Goal: Task Accomplishment & Management: Complete application form

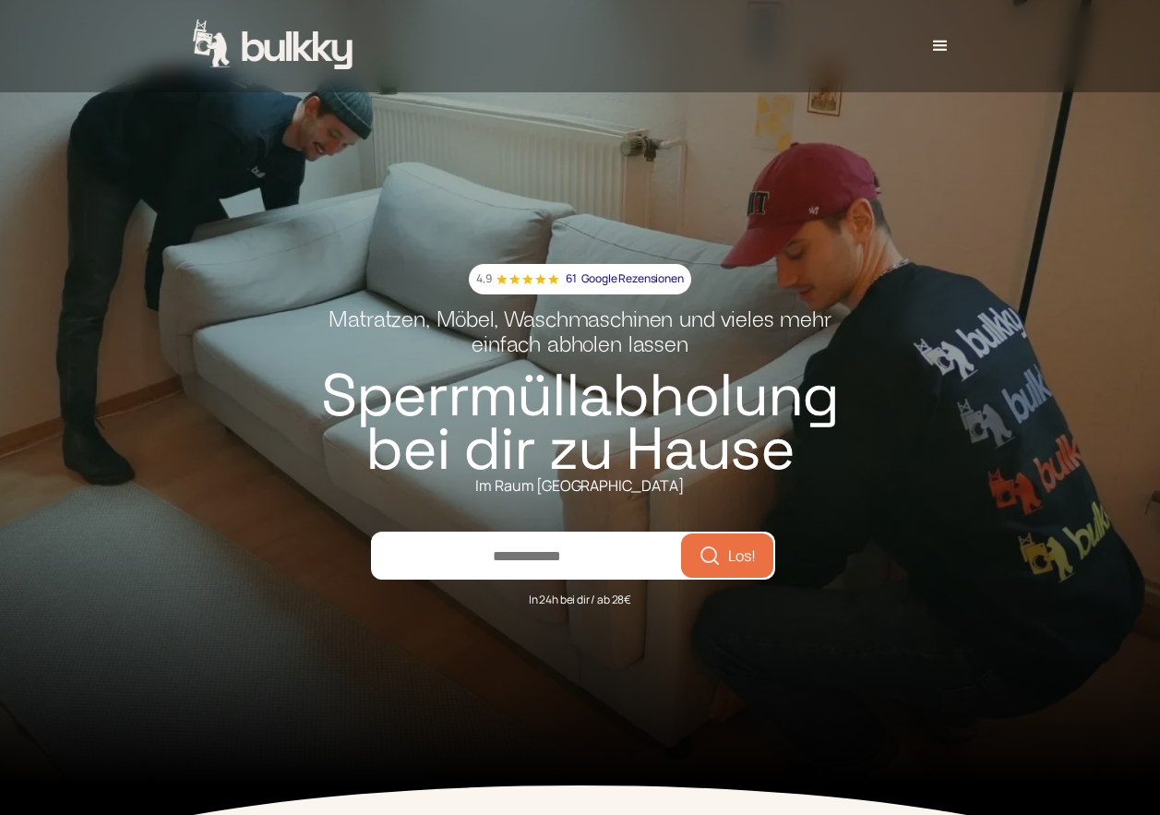
click at [491, 547] on input "number" at bounding box center [527, 555] width 308 height 44
type input "*****"
click at [729, 562] on span "Los!" at bounding box center [742, 555] width 28 height 15
